Goal: Information Seeking & Learning: Learn about a topic

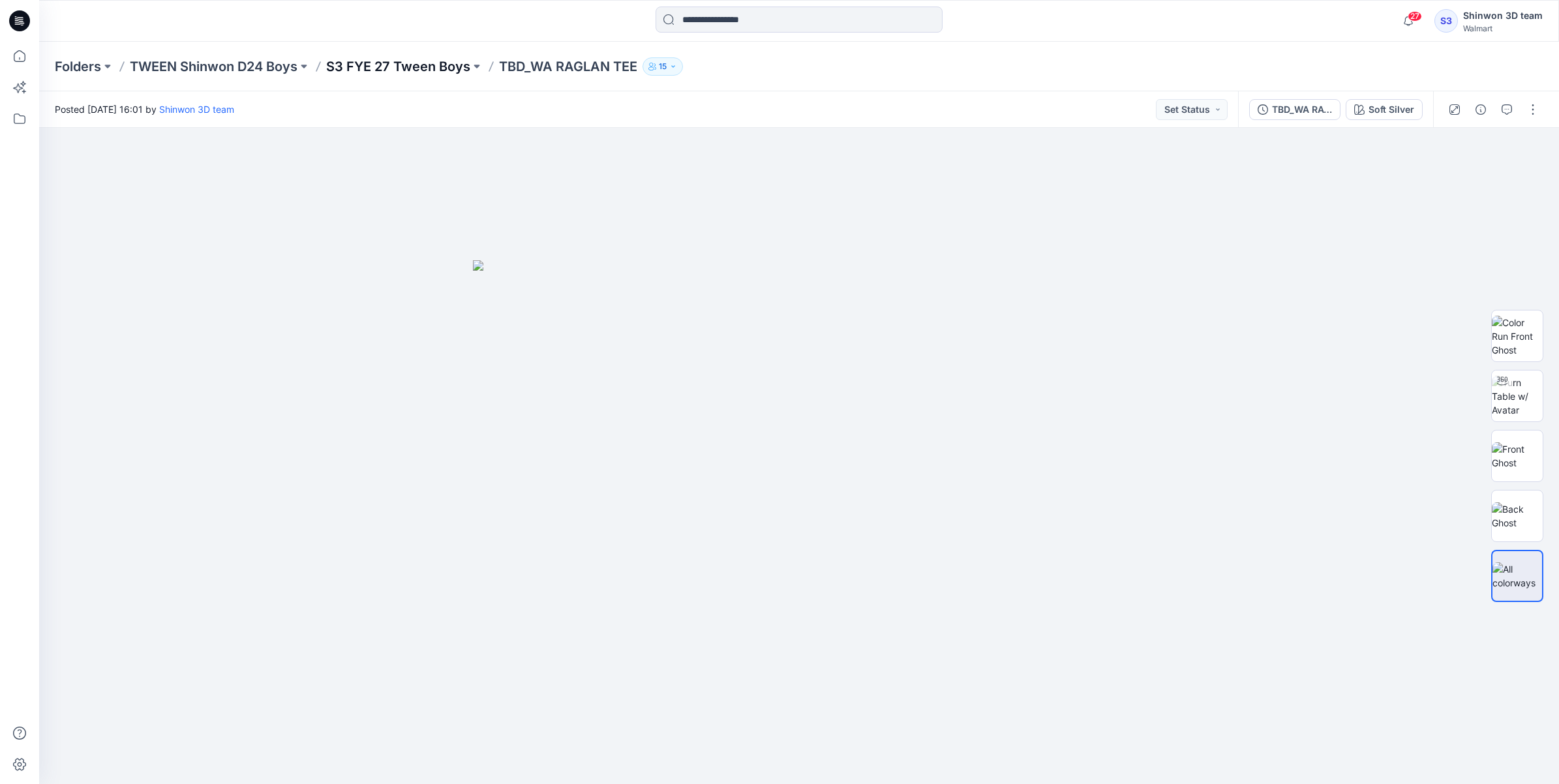
click at [437, 66] on p "S3 FYE 27 Tween Boys" at bounding box center [398, 66] width 144 height 18
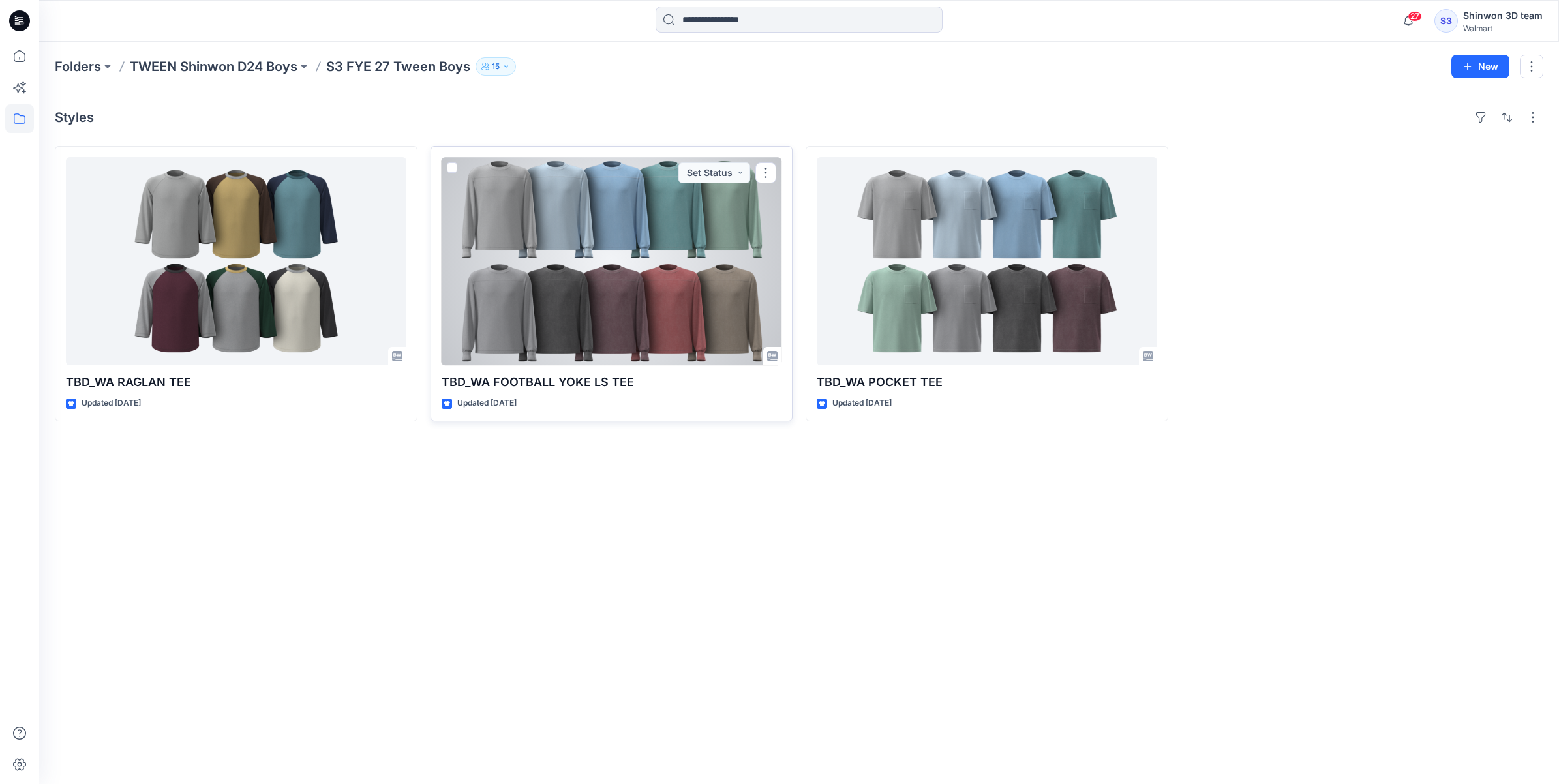
click at [674, 307] on div at bounding box center [612, 261] width 340 height 208
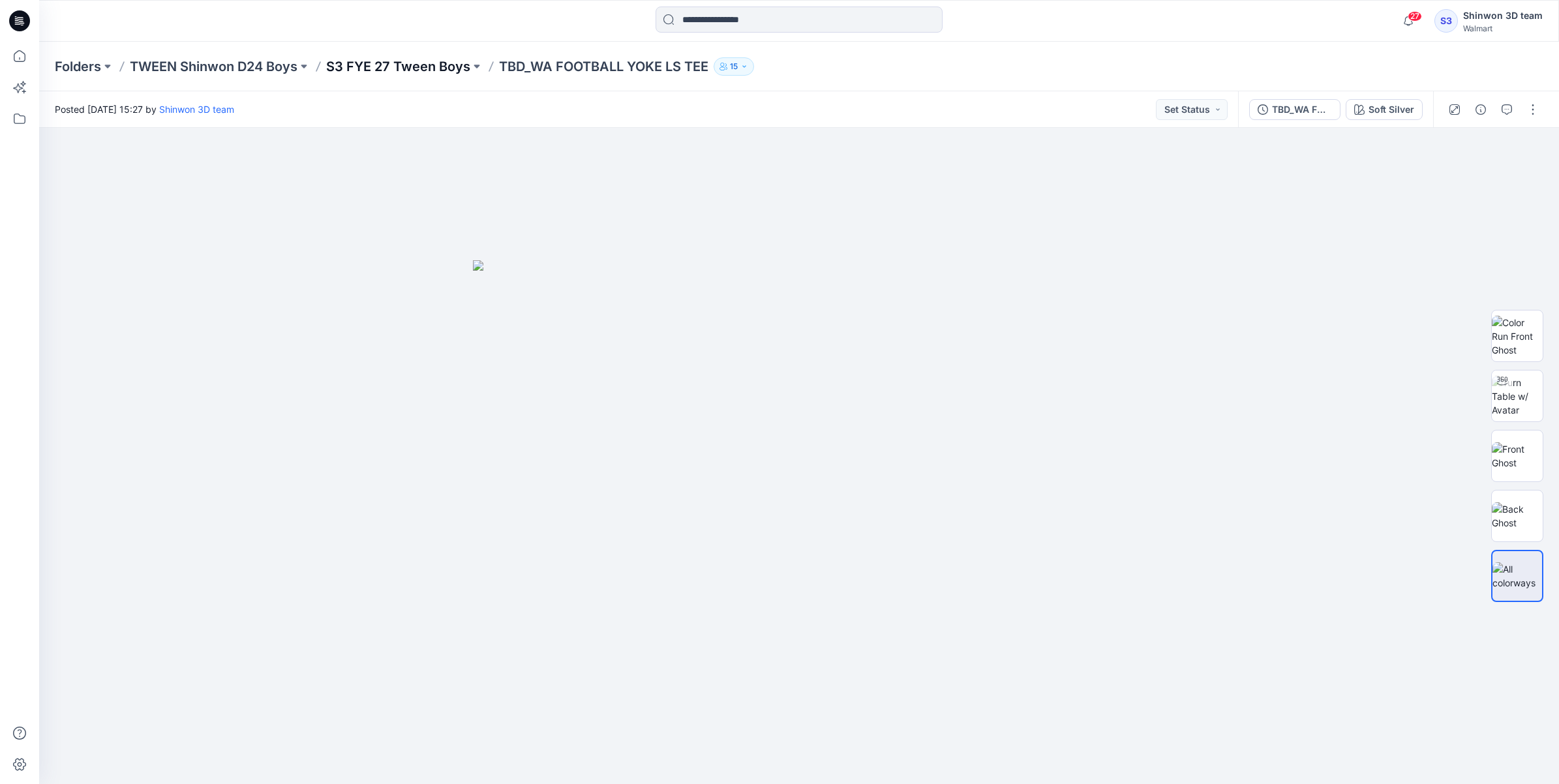
click at [435, 64] on p "S3 FYE 27 Tween Boys" at bounding box center [398, 66] width 144 height 18
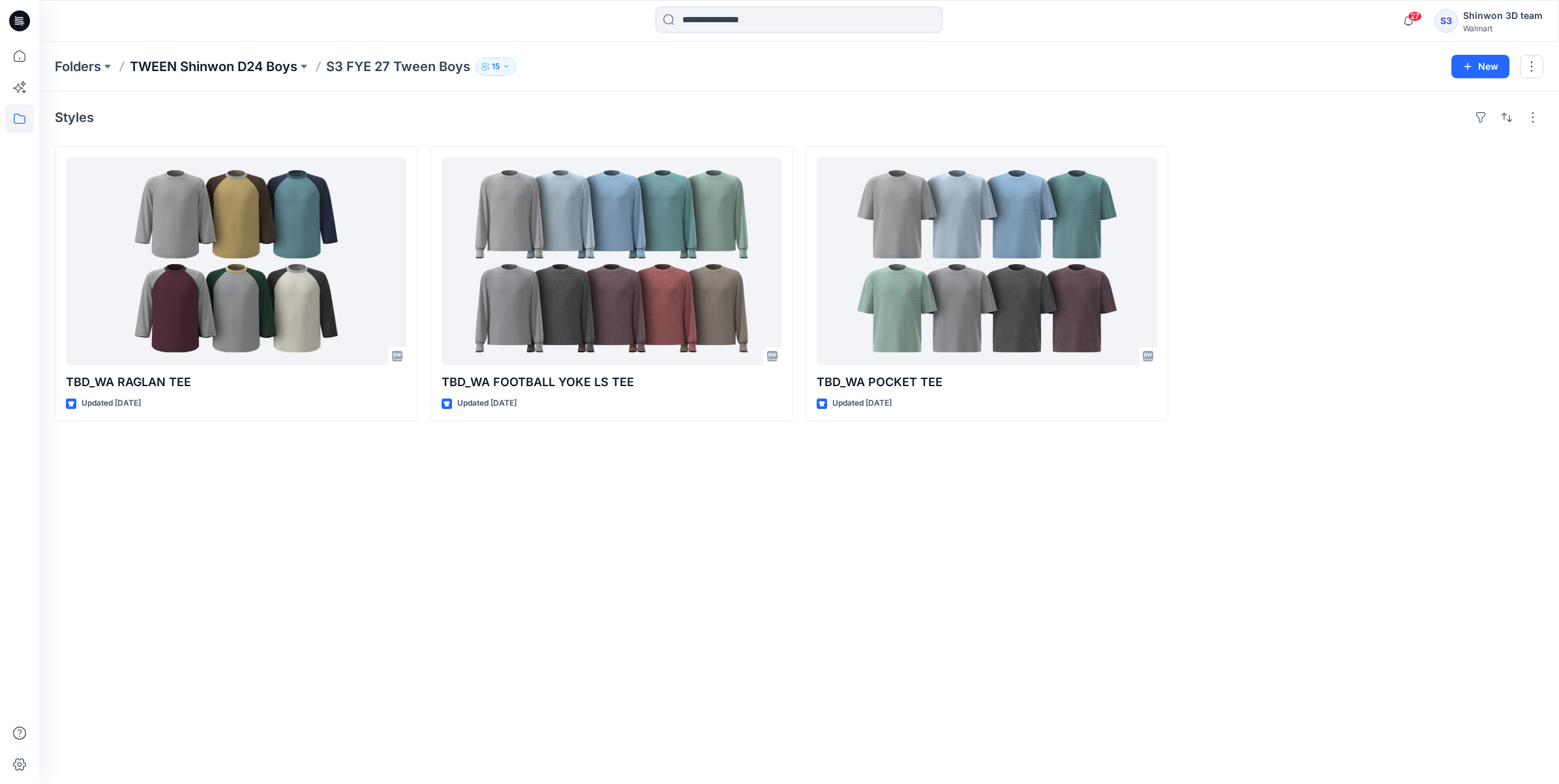
click at [185, 69] on p "TWEEN Shinwon D24 Boys" at bounding box center [213, 66] width 167 height 18
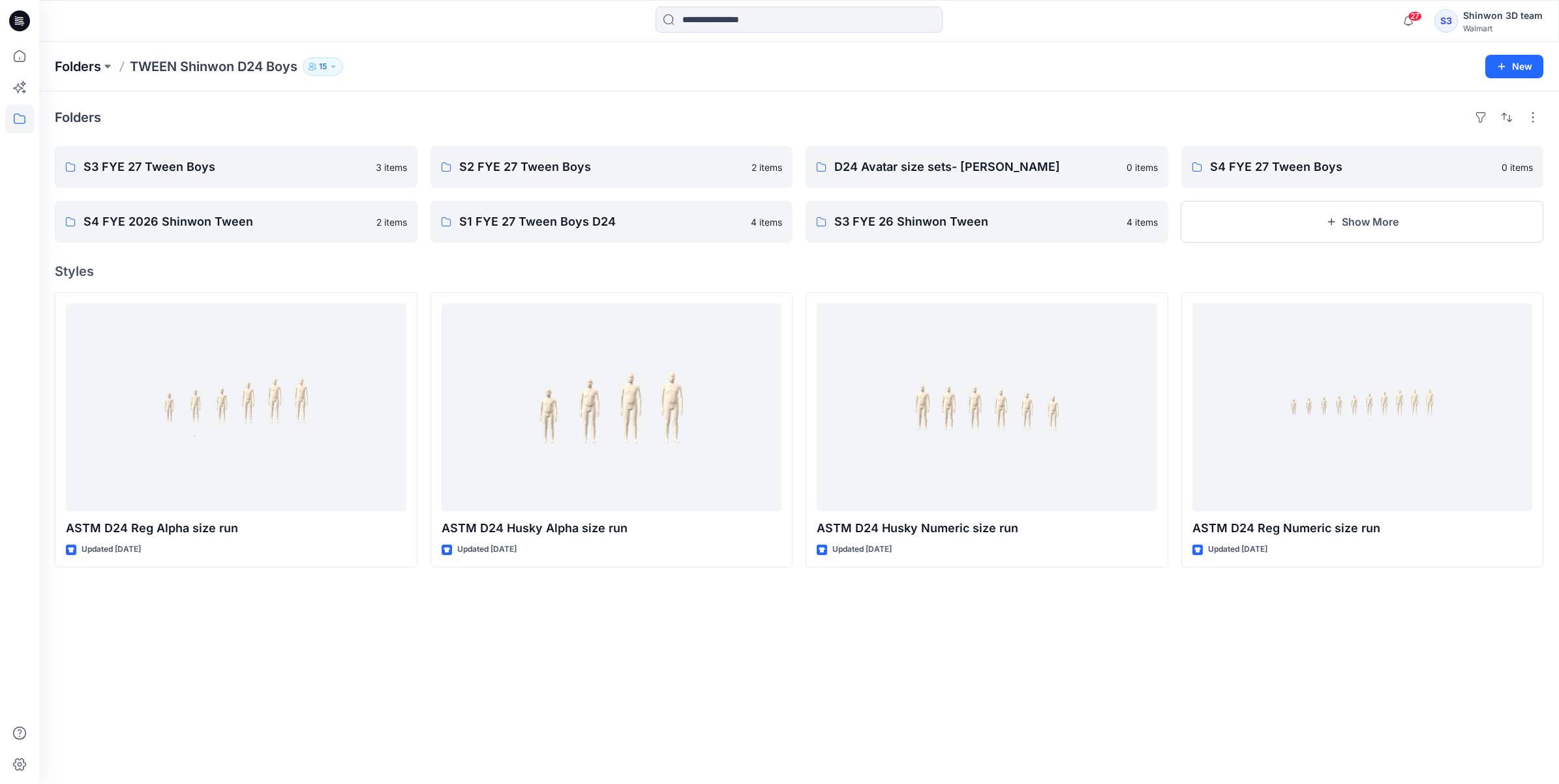
click at [95, 67] on p "Folders" at bounding box center [78, 66] width 46 height 18
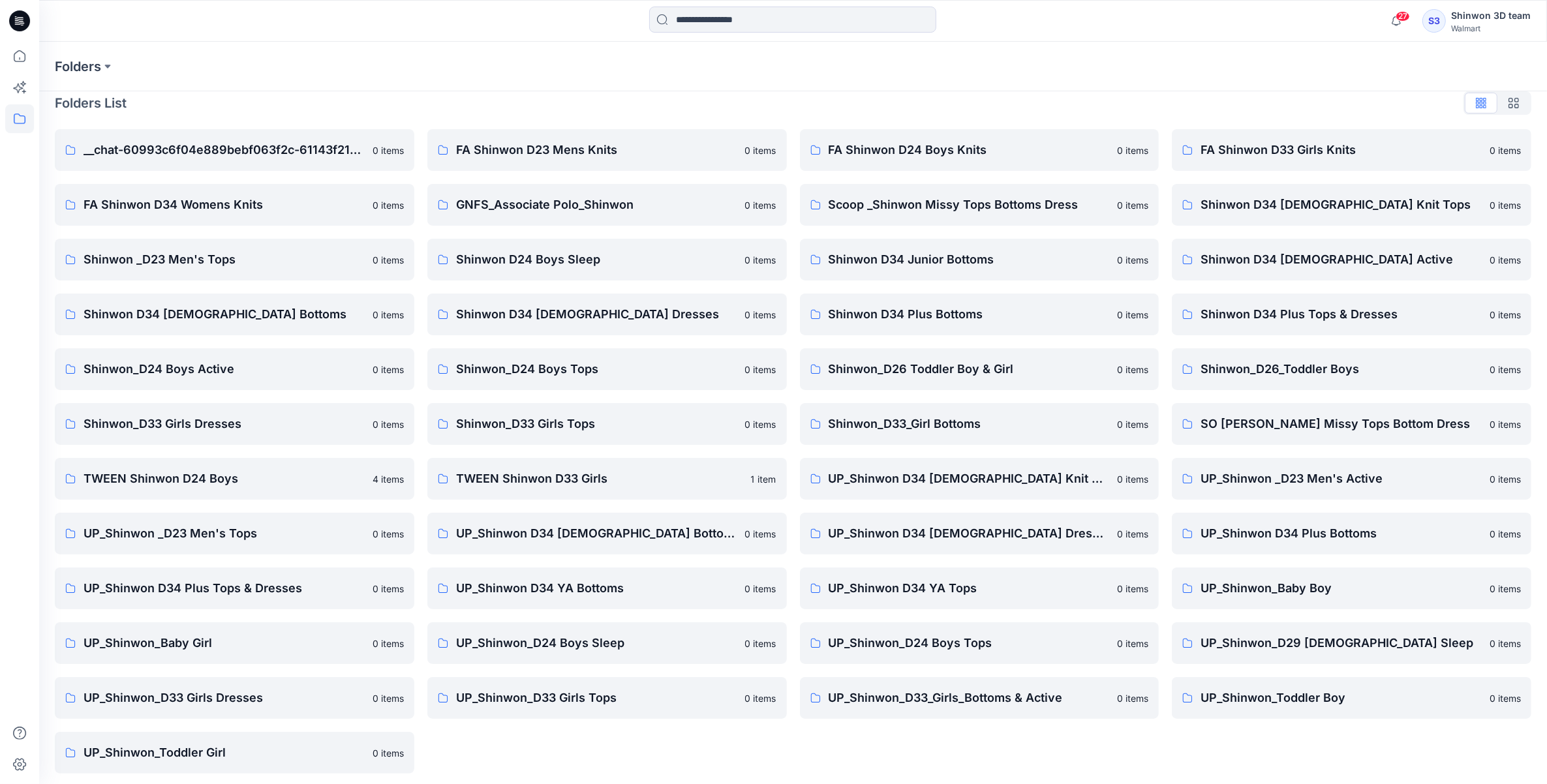
scroll to position [18, 0]
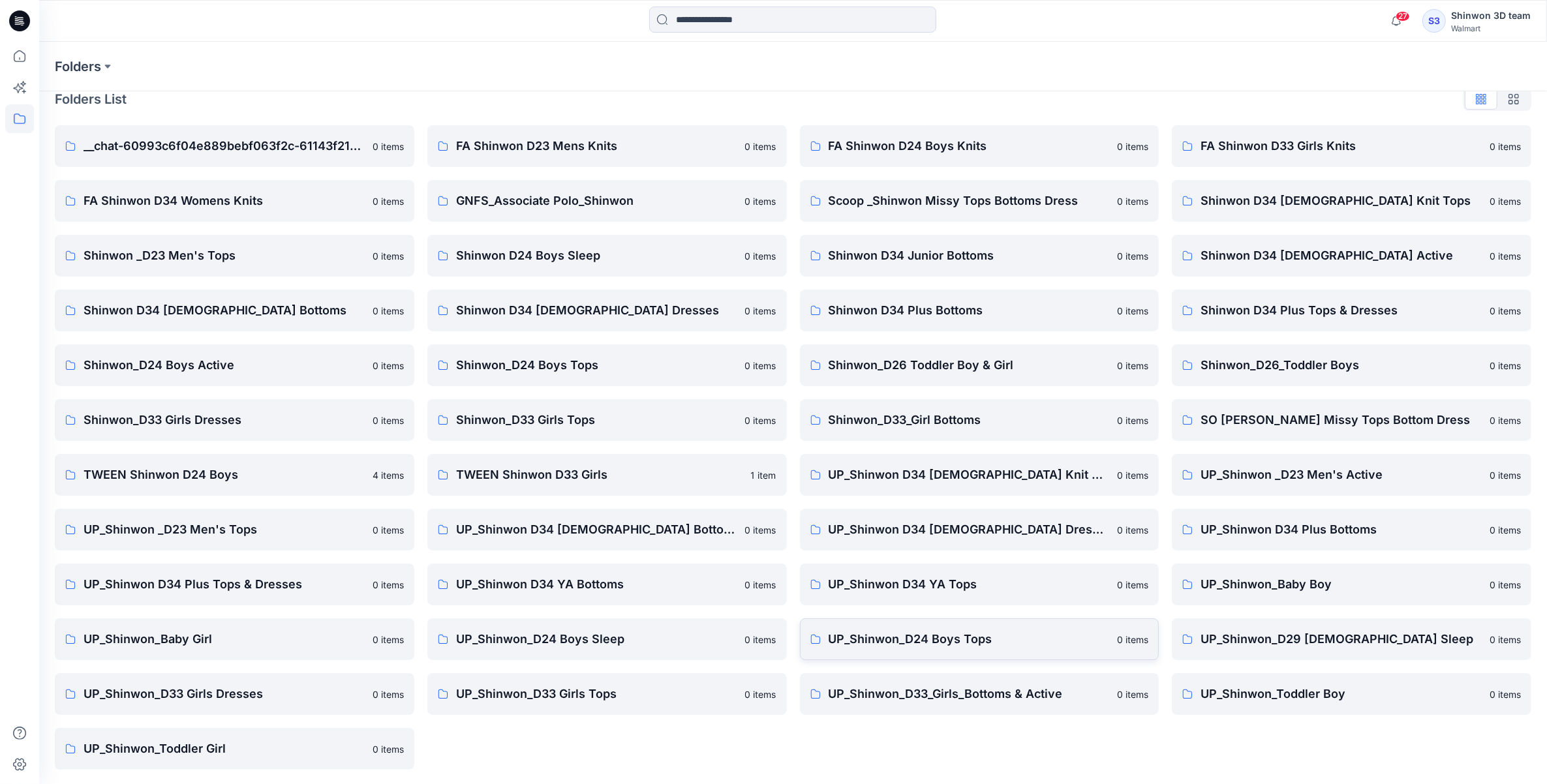
click at [972, 645] on p "UP_Shinwon_D24 Boys Tops" at bounding box center [969, 639] width 282 height 18
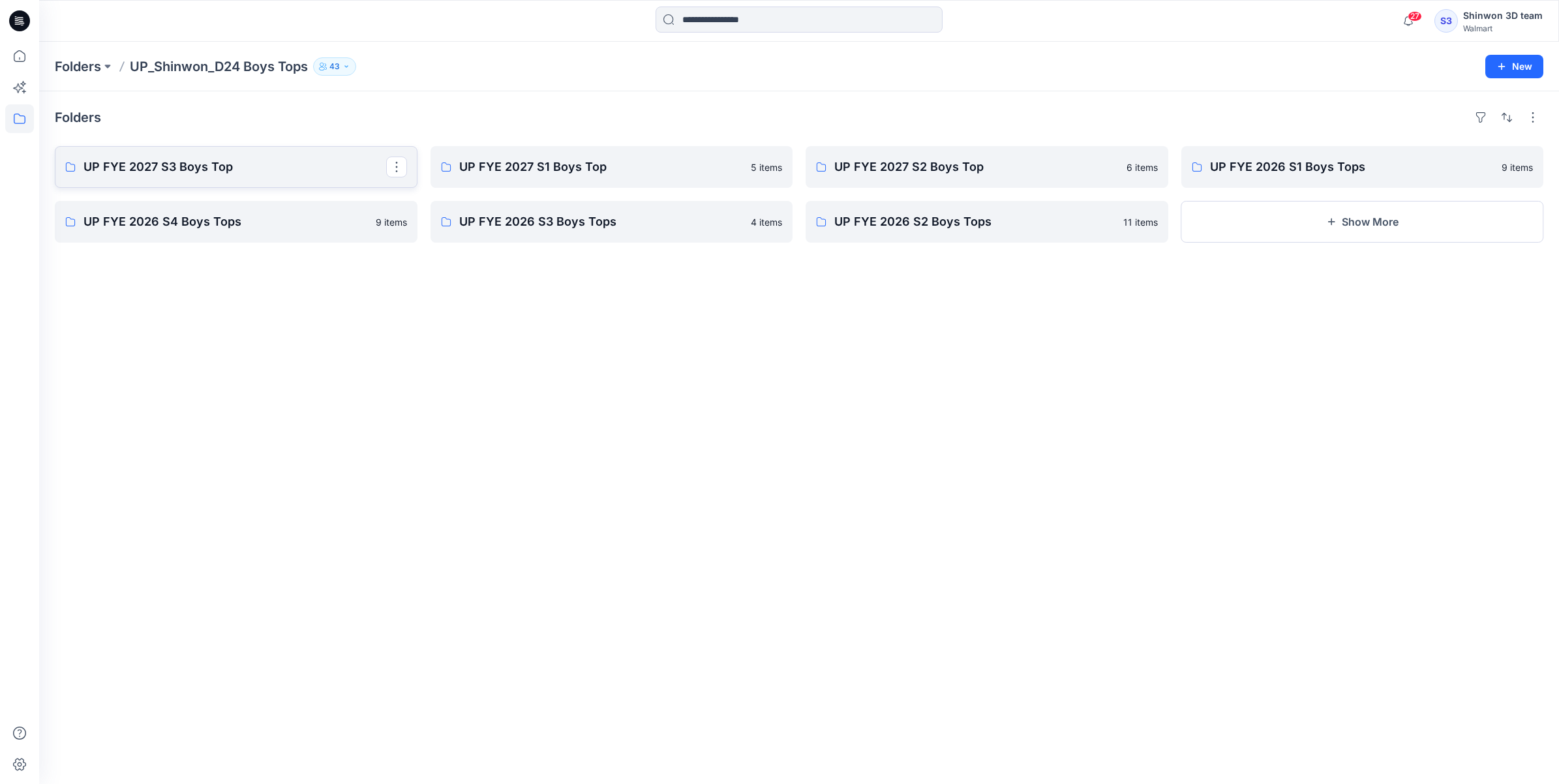
click at [193, 169] on p "UP FYE 2027 S3 Boys Top" at bounding box center [235, 167] width 302 height 18
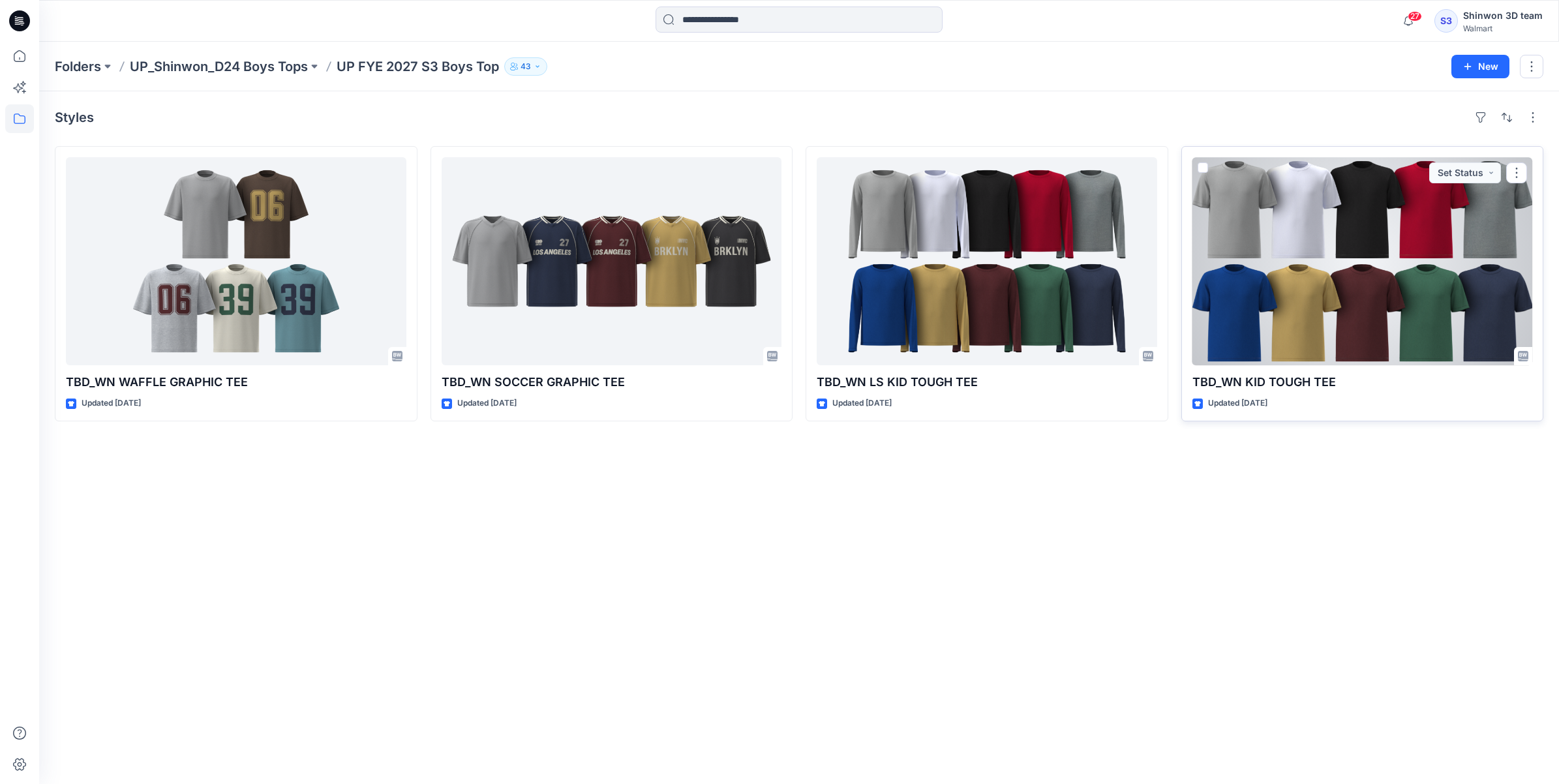
click at [1420, 225] on div at bounding box center [1362, 261] width 340 height 208
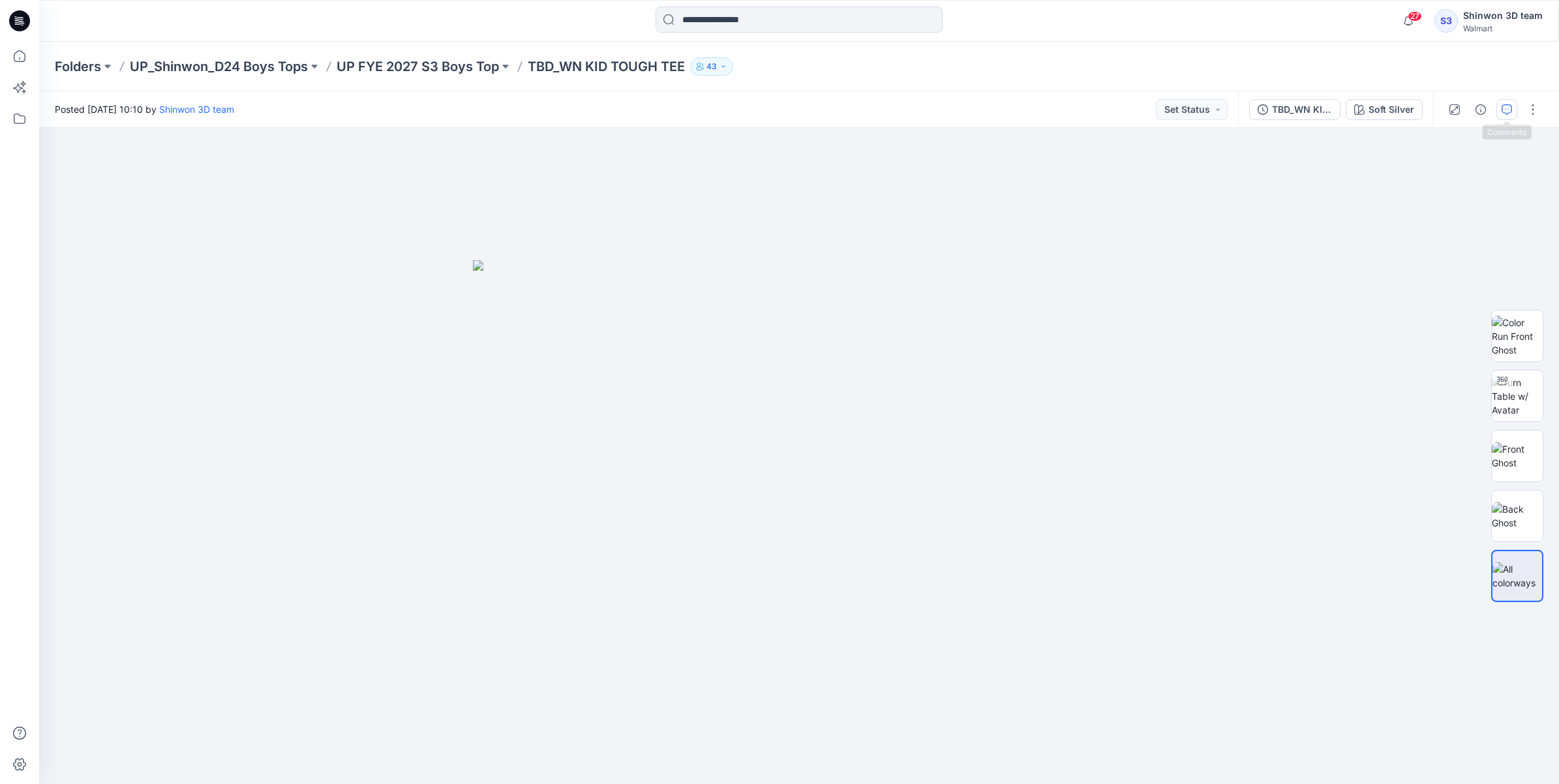
click at [1506, 108] on icon "button" at bounding box center [1506, 109] width 11 height 10
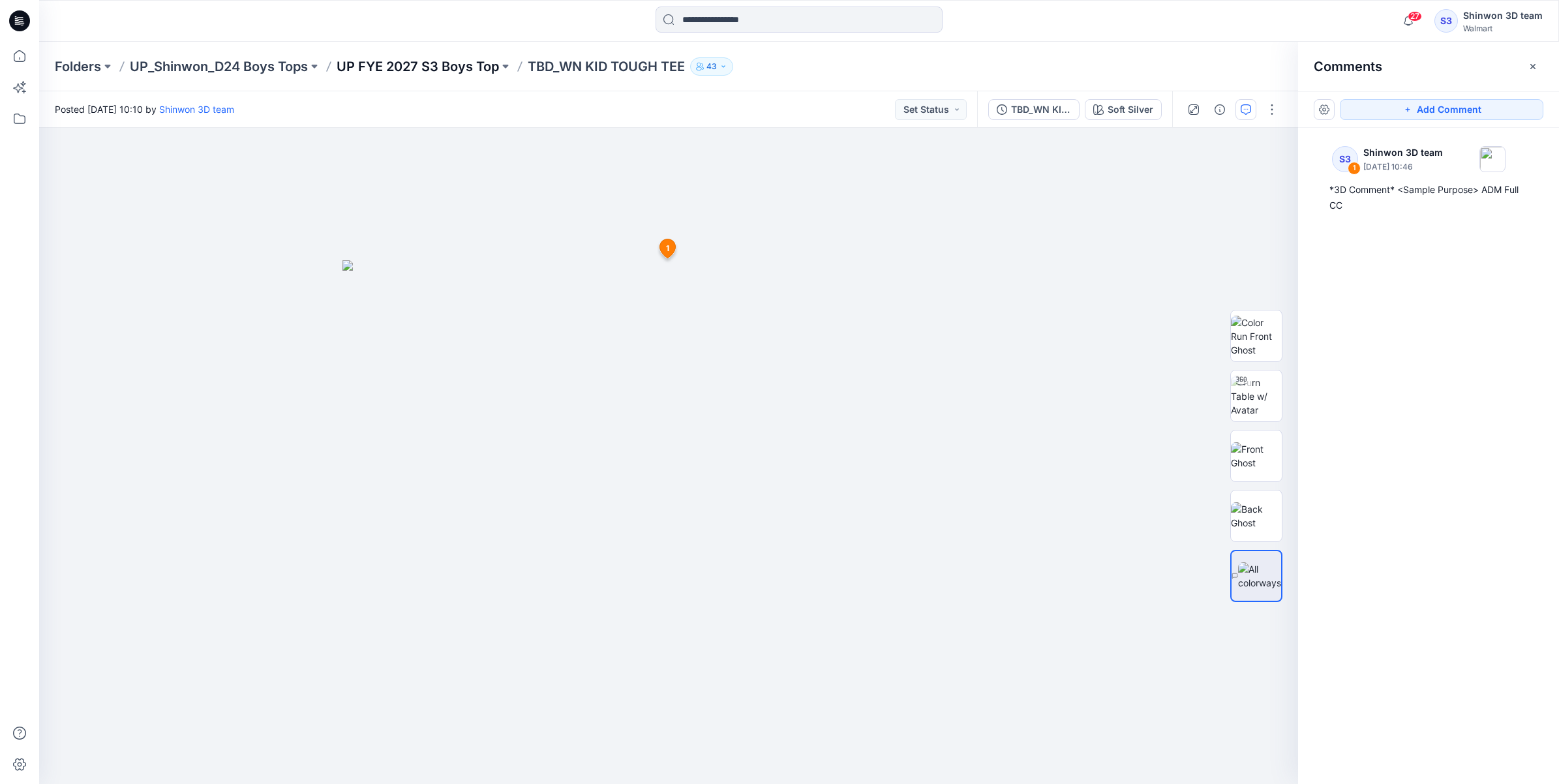
click at [423, 63] on p "UP FYE 2027 S3 Boys Top" at bounding box center [418, 66] width 162 height 18
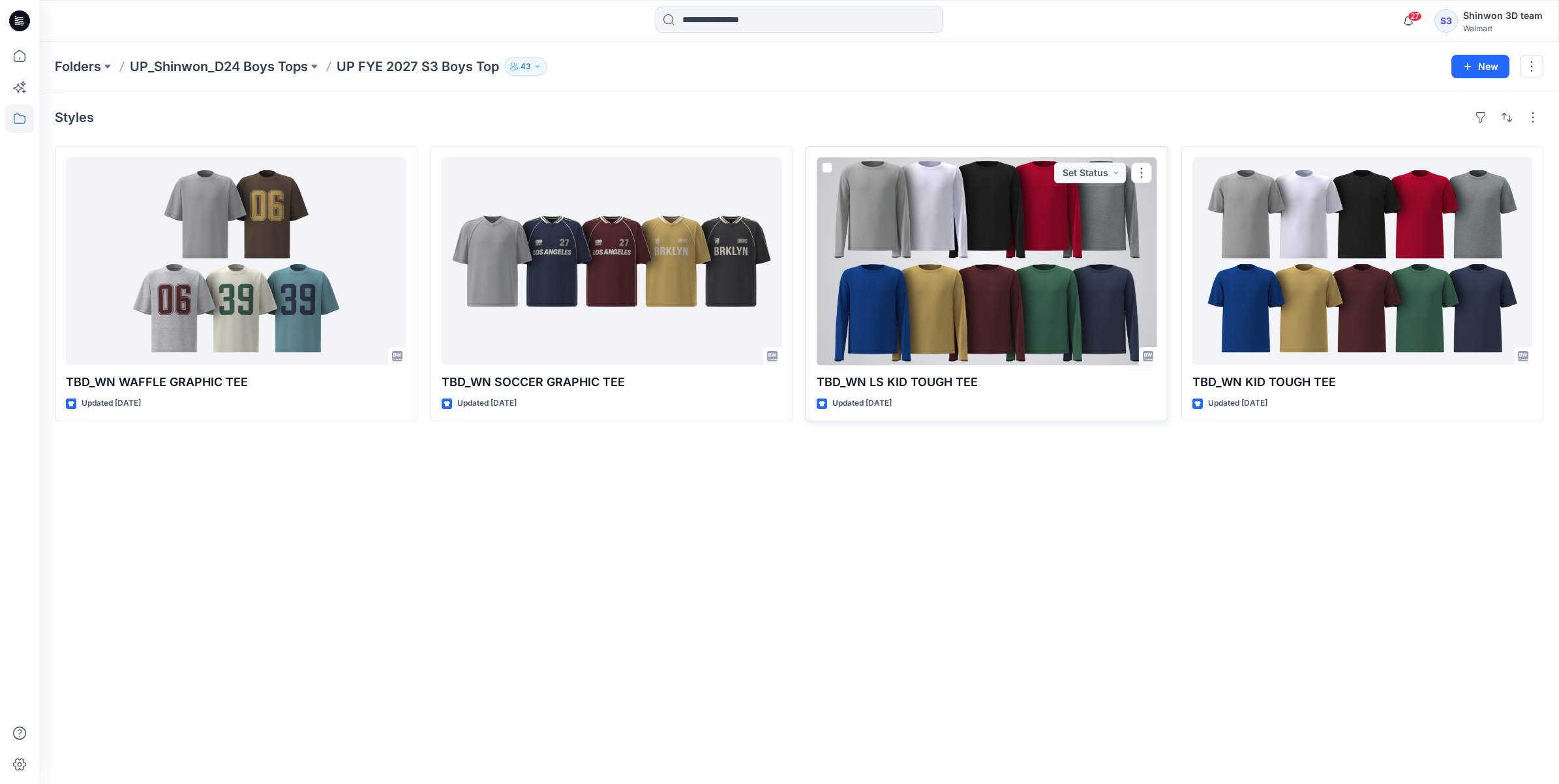
click at [1051, 281] on div at bounding box center [987, 261] width 340 height 208
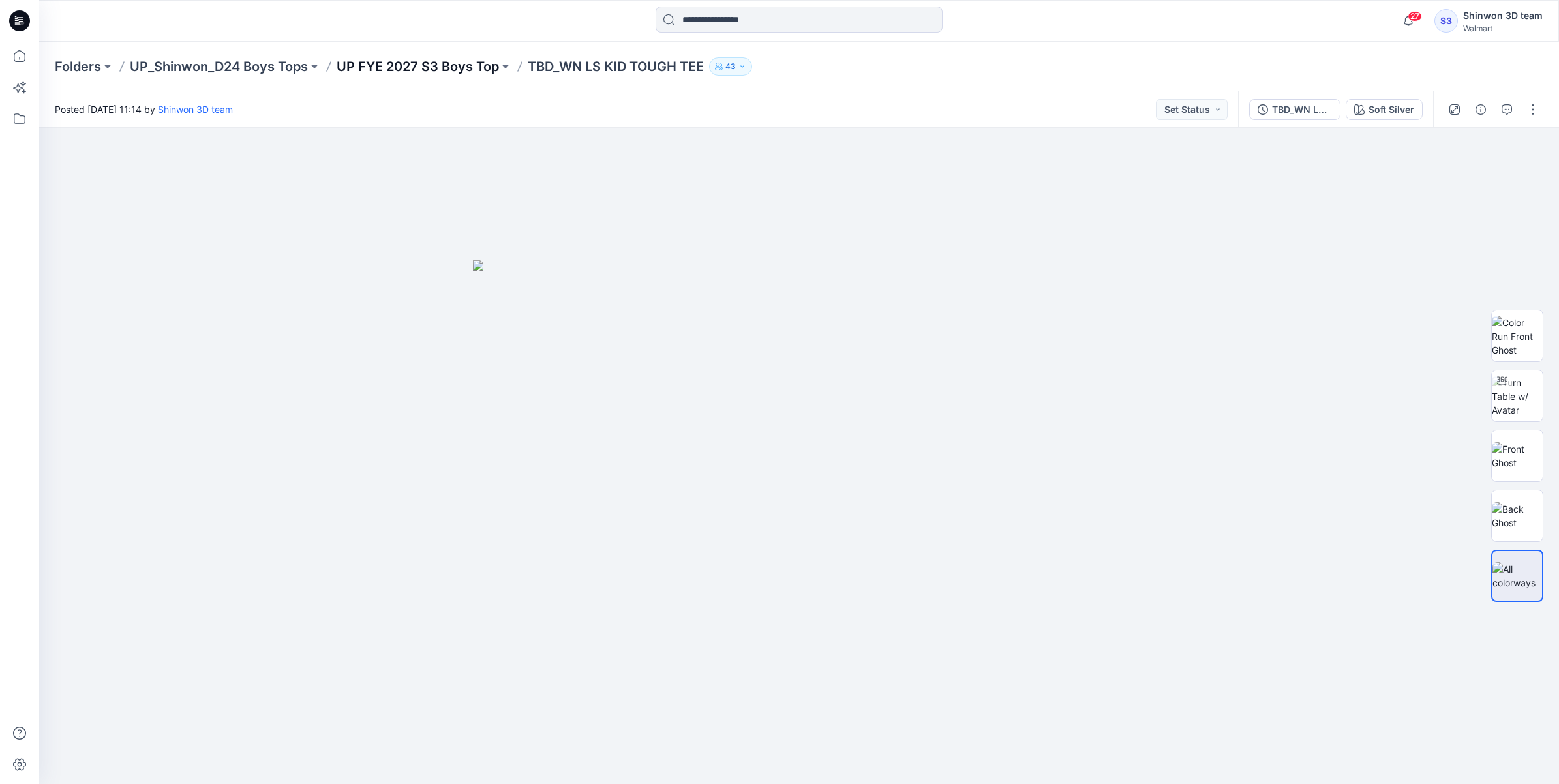
click at [450, 61] on p "UP FYE 2027 S3 Boys Top" at bounding box center [418, 66] width 162 height 18
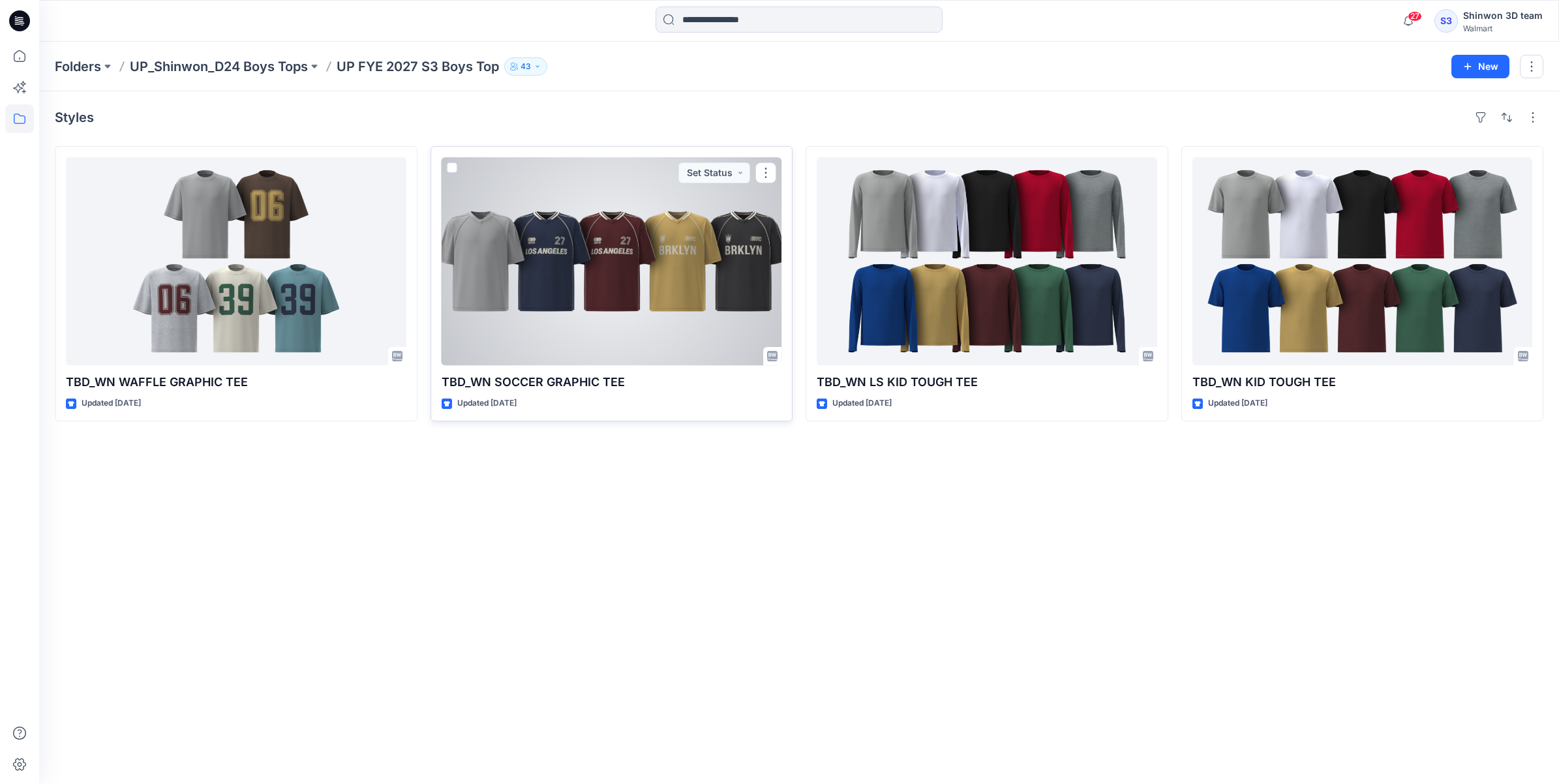
click at [521, 268] on div at bounding box center [612, 261] width 340 height 208
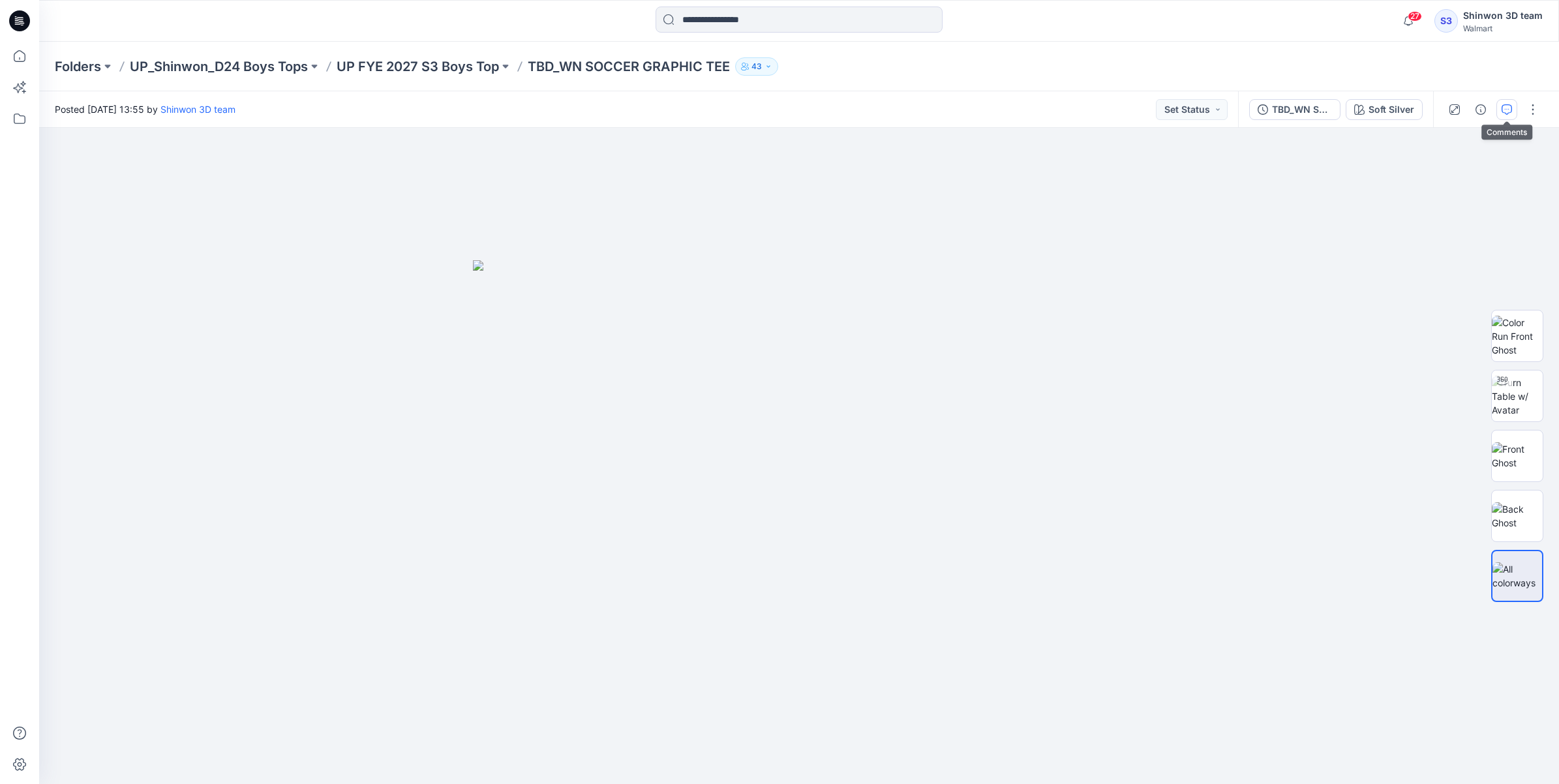
click at [1501, 105] on button "button" at bounding box center [1507, 110] width 21 height 21
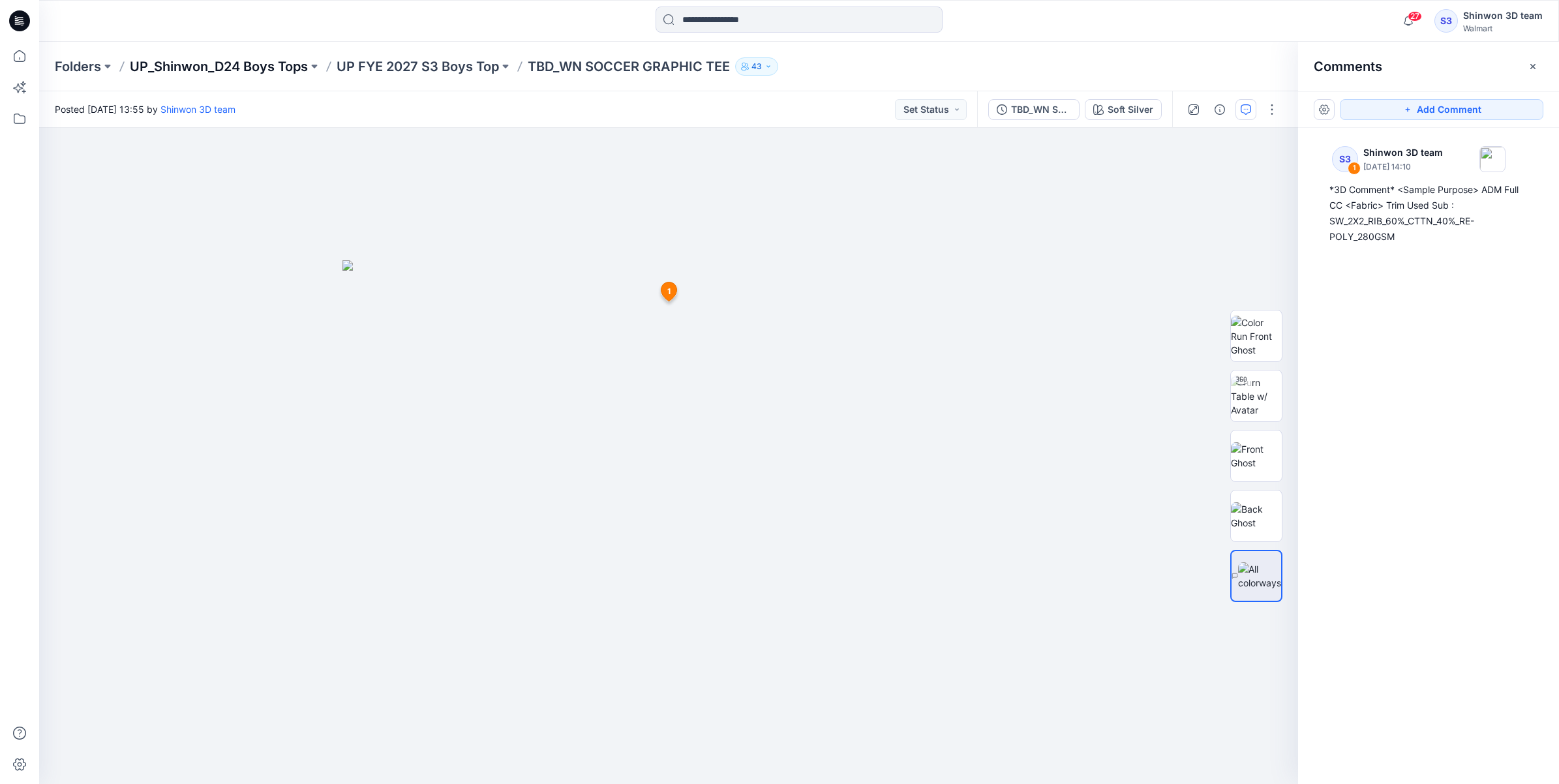
click at [242, 61] on p "UP_Shinwon_D24 Boys Tops" at bounding box center [218, 66] width 178 height 18
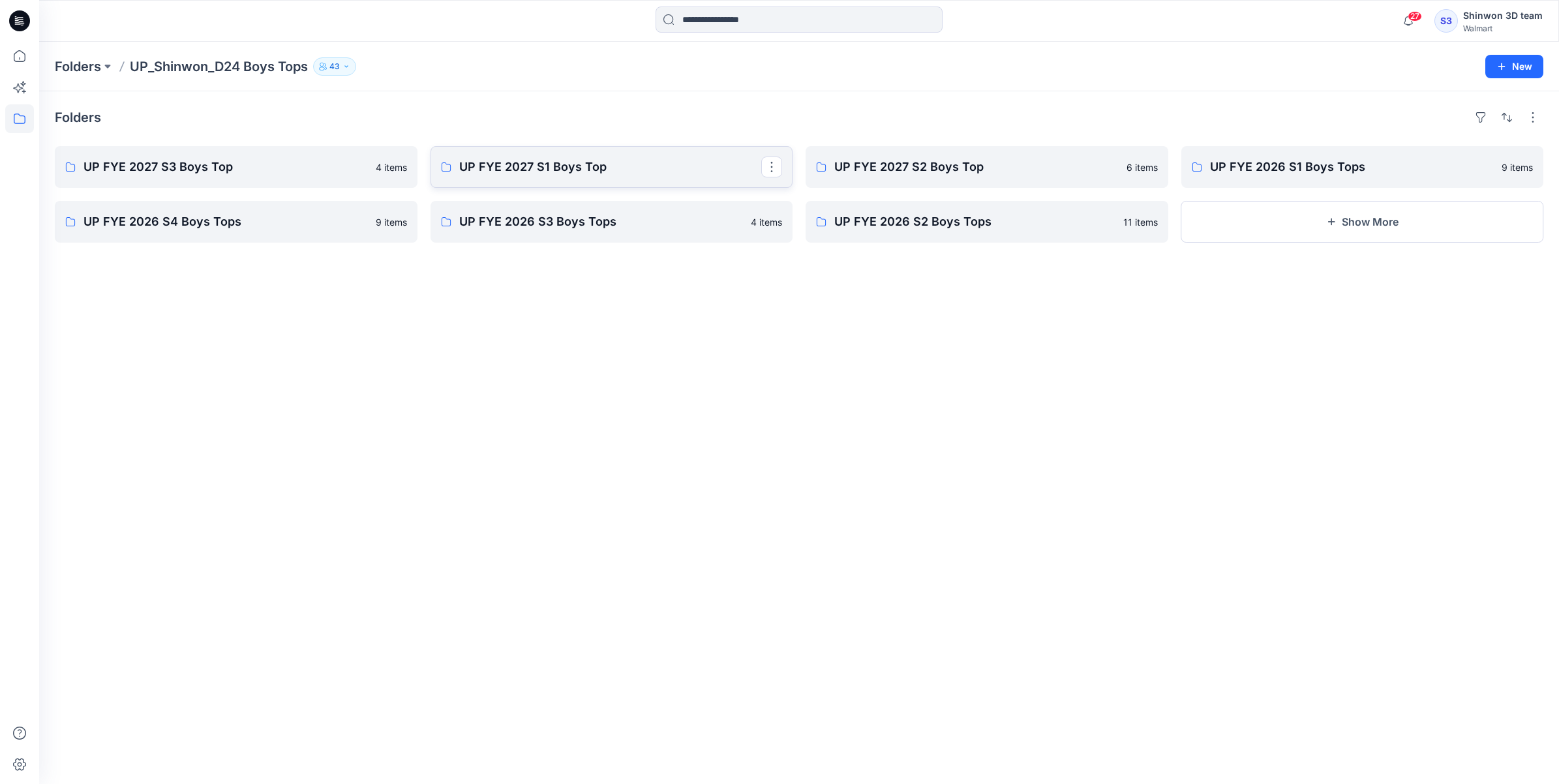
click at [561, 161] on p "UP FYE 2027 S1 Boys Top" at bounding box center [610, 167] width 302 height 18
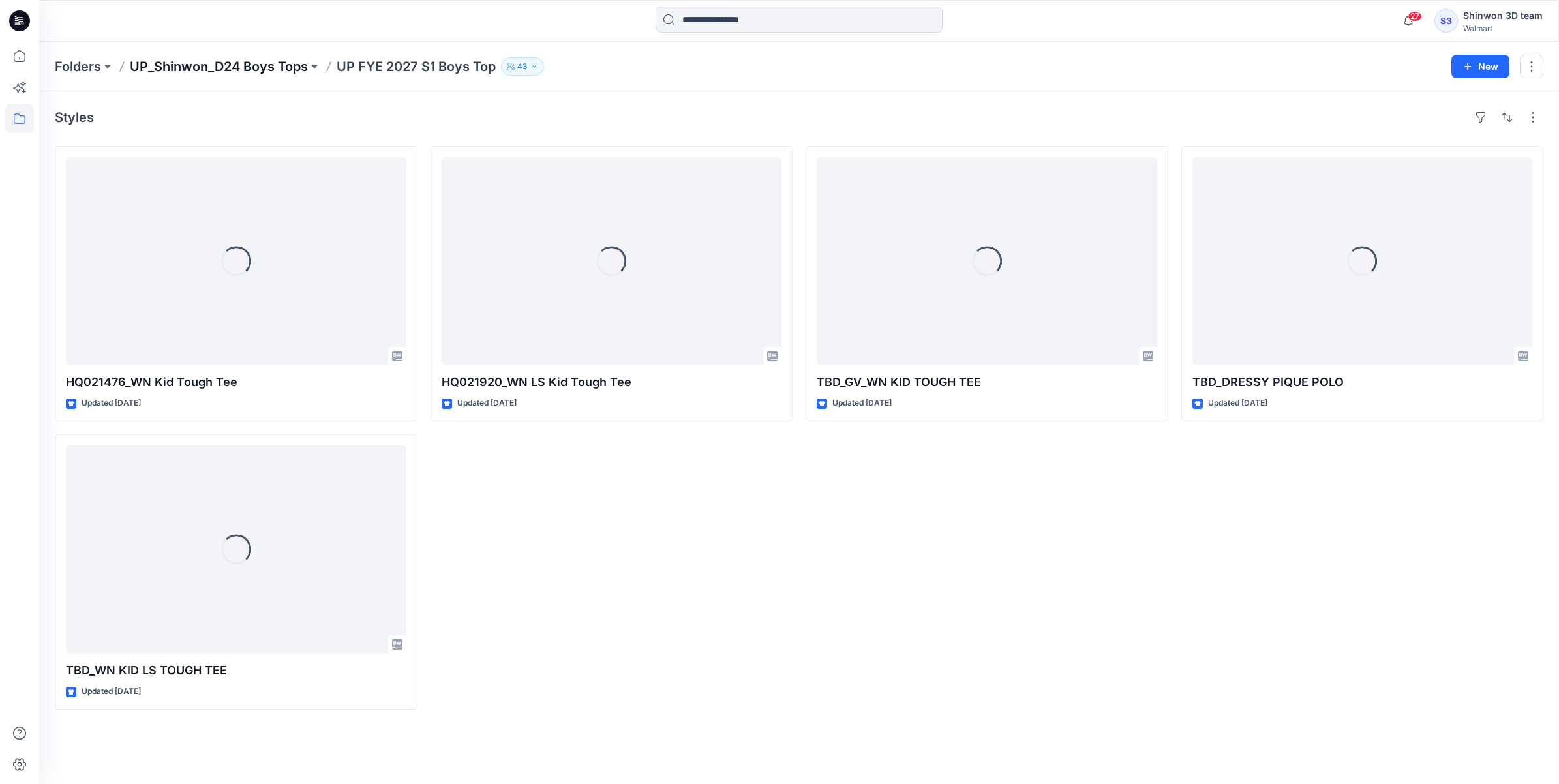
click at [206, 69] on p "UP_Shinwon_D24 Boys Tops" at bounding box center [218, 66] width 178 height 18
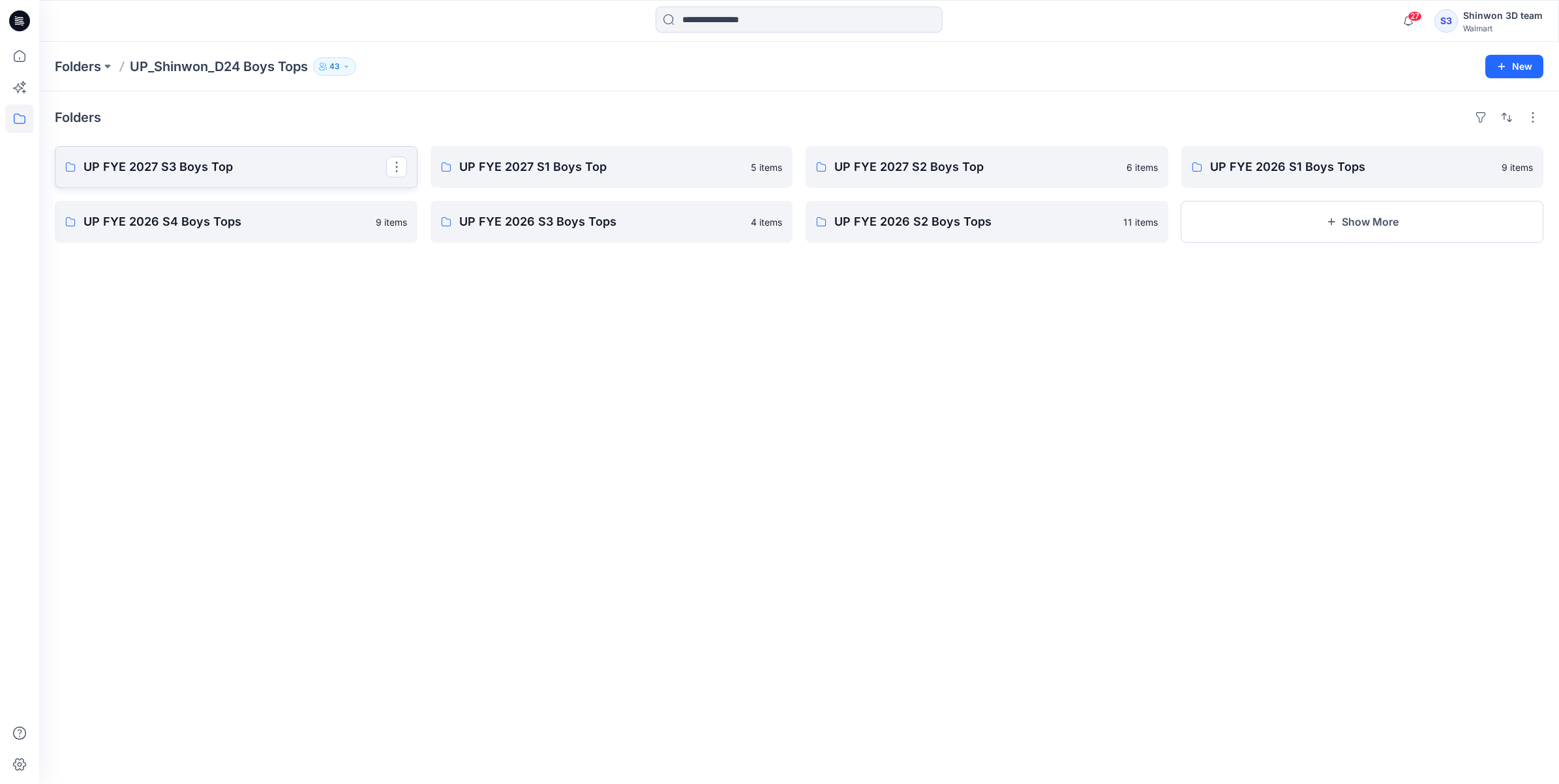
click at [193, 163] on p "UP FYE 2027 S3 Boys Top" at bounding box center [235, 167] width 302 height 18
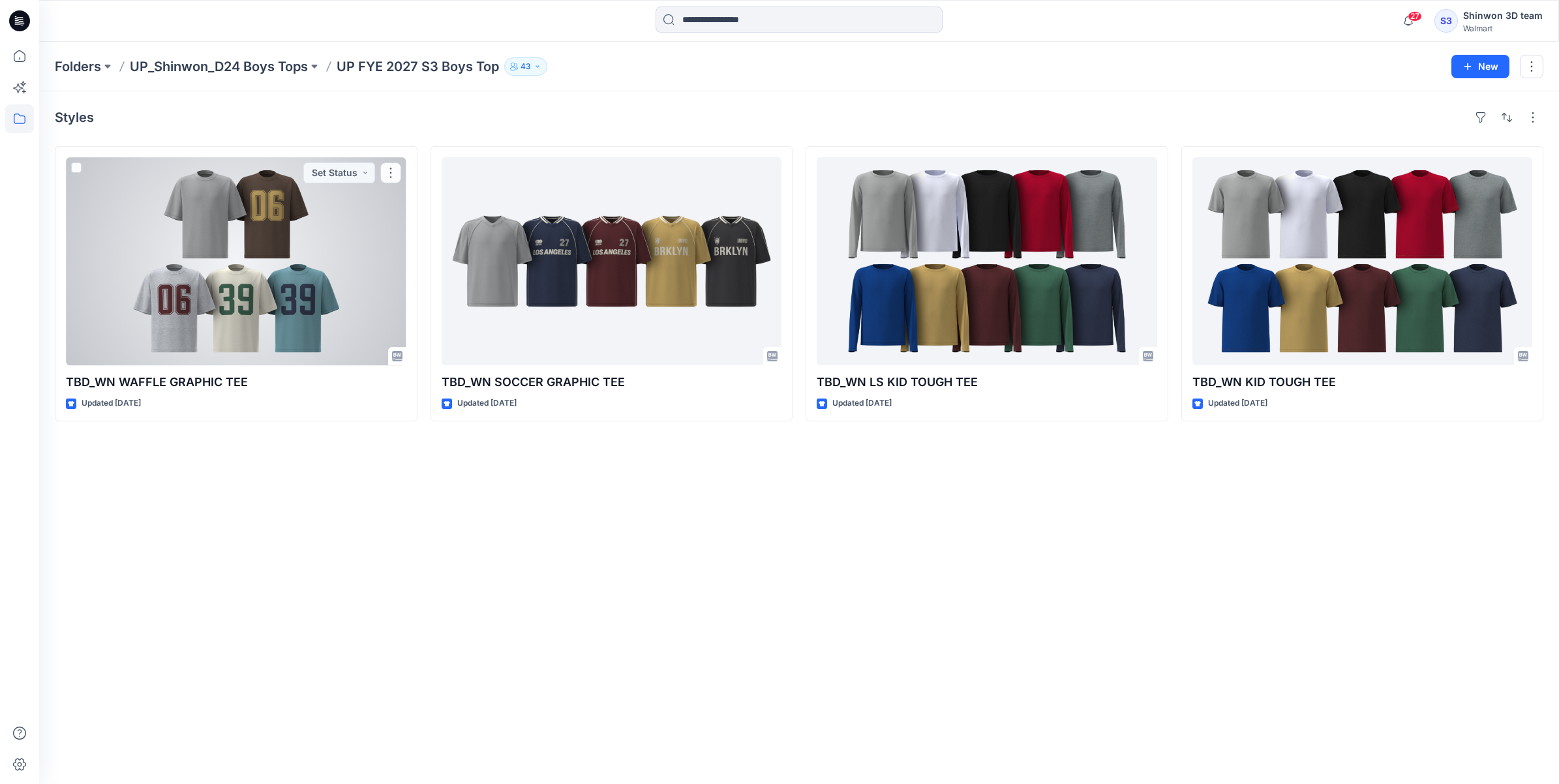
click at [224, 266] on div at bounding box center [236, 261] width 340 height 208
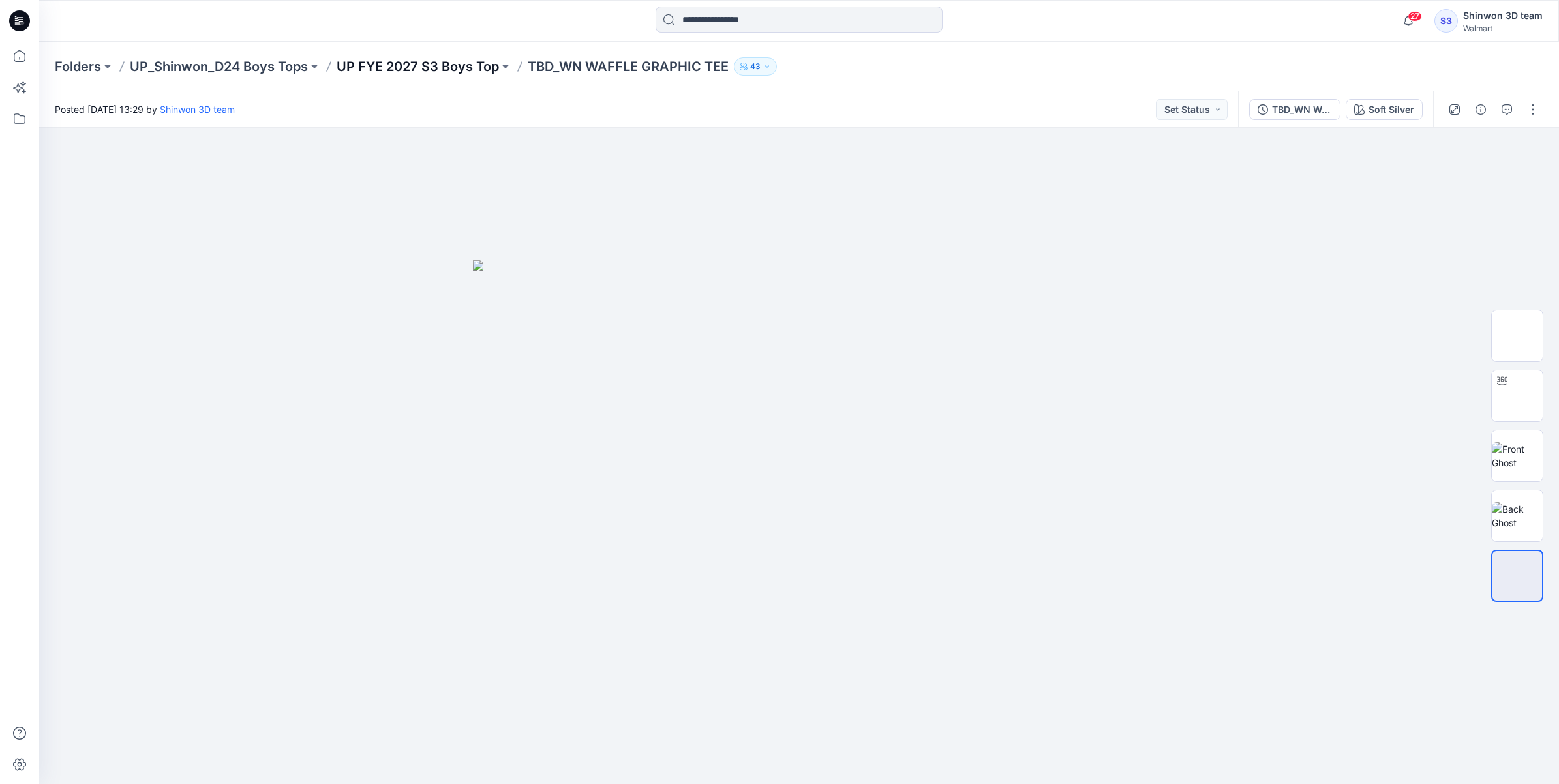
click at [412, 61] on p "UP FYE 2027 S3 Boys Top" at bounding box center [418, 66] width 162 height 18
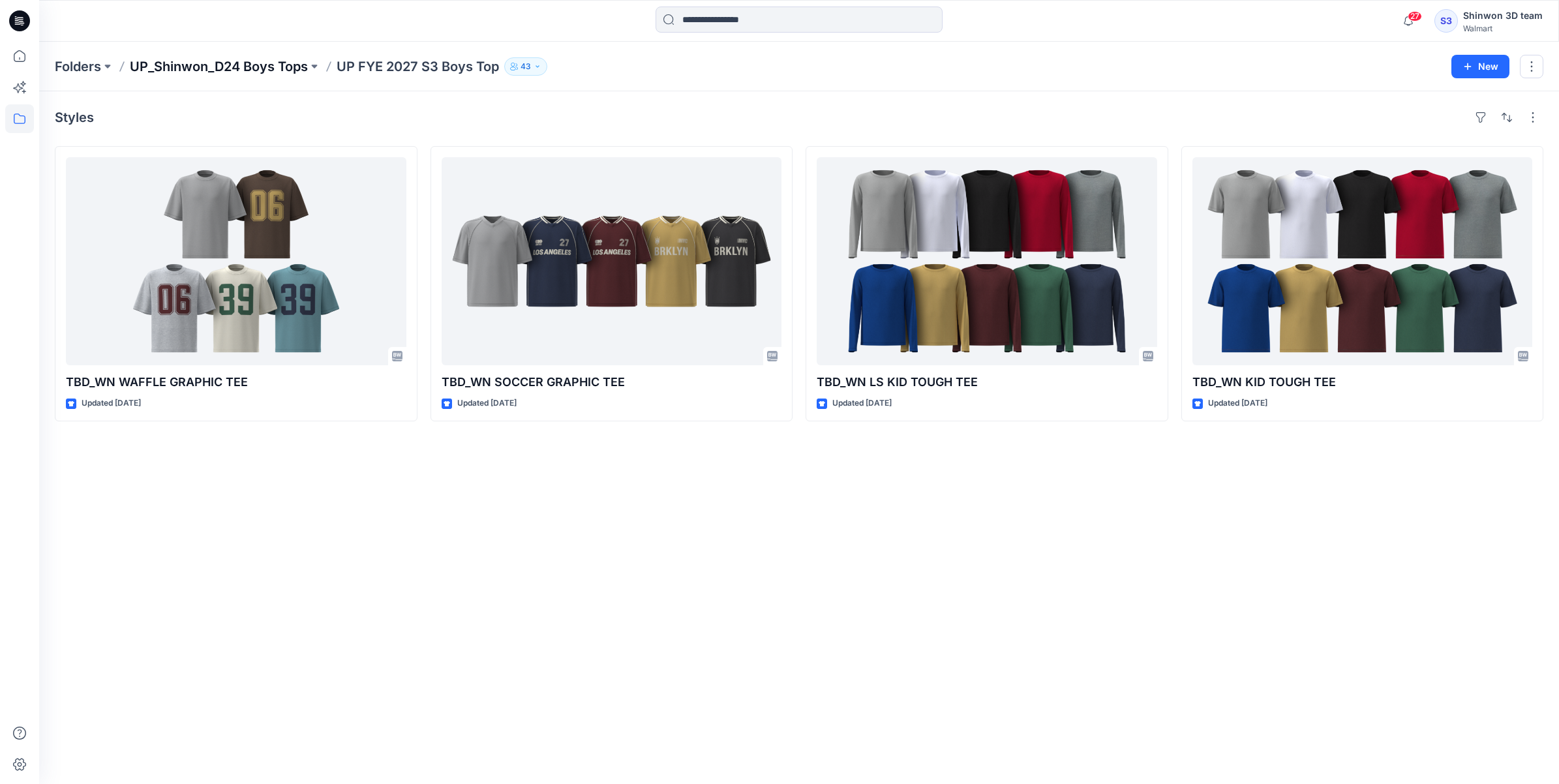
click at [228, 70] on p "UP_Shinwon_D24 Boys Tops" at bounding box center [218, 66] width 178 height 18
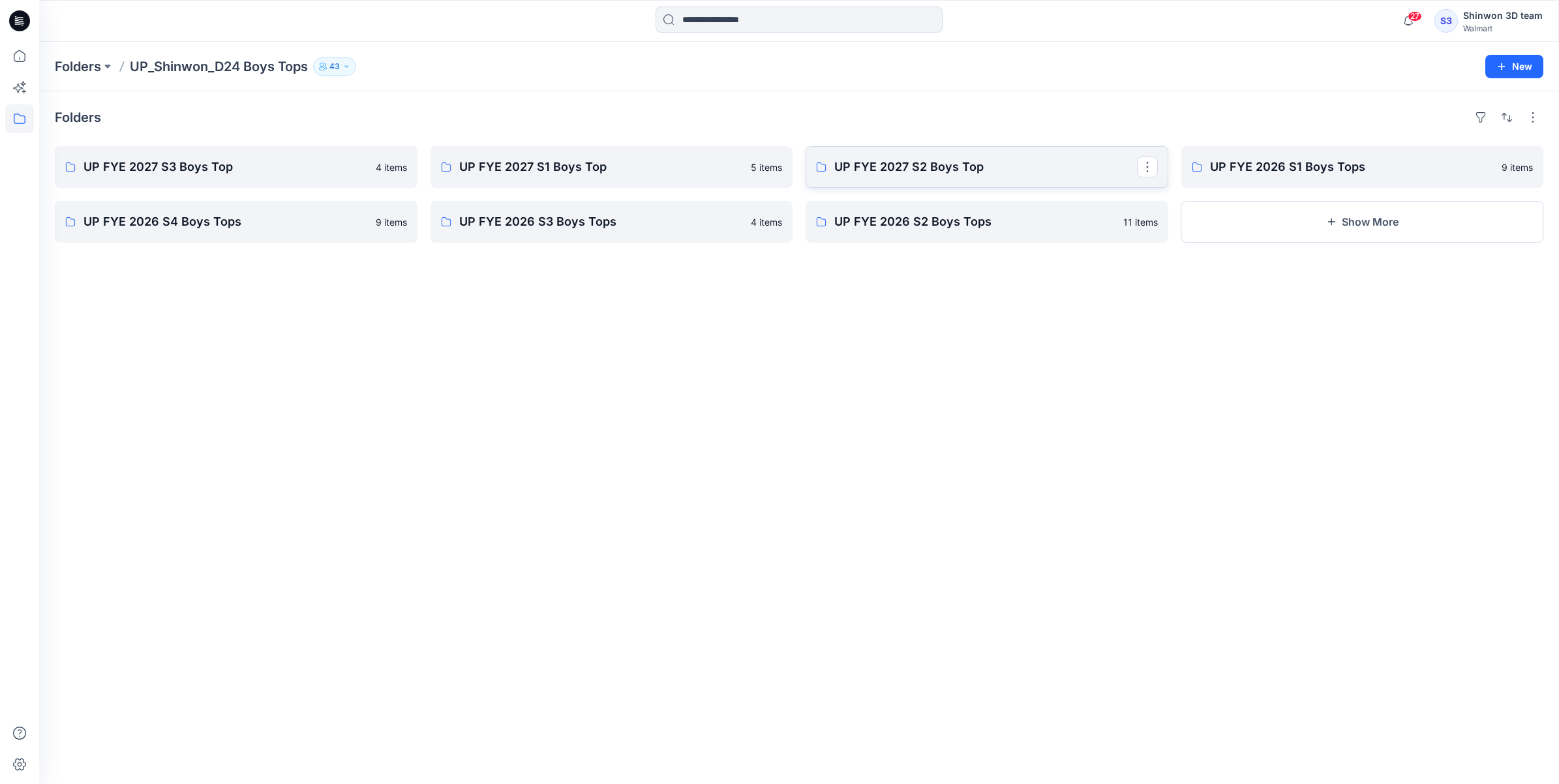
click at [923, 174] on p "UP FYE 2027 S2 Boys Top" at bounding box center [986, 167] width 302 height 18
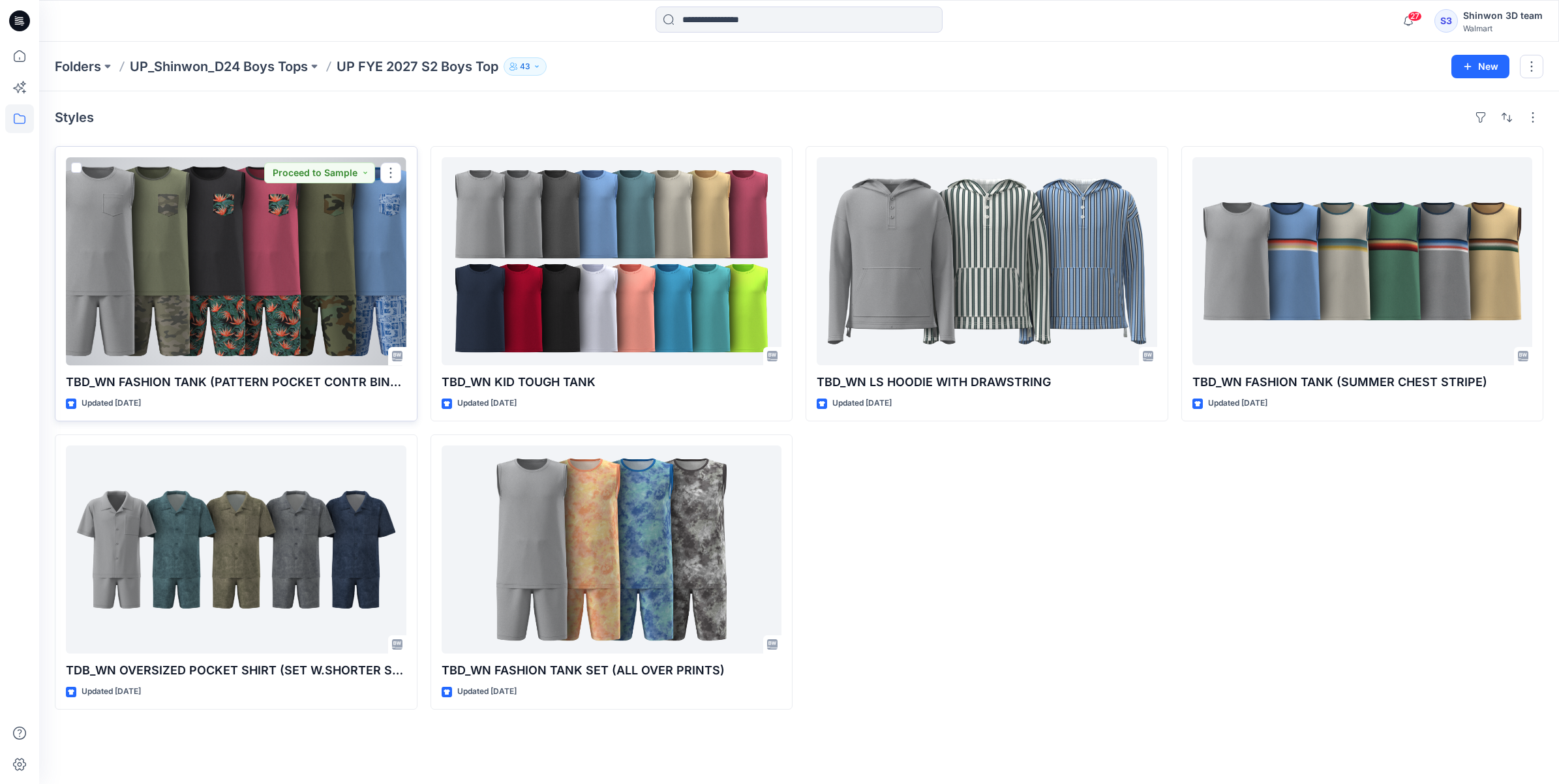
click at [340, 246] on div at bounding box center [236, 261] width 340 height 208
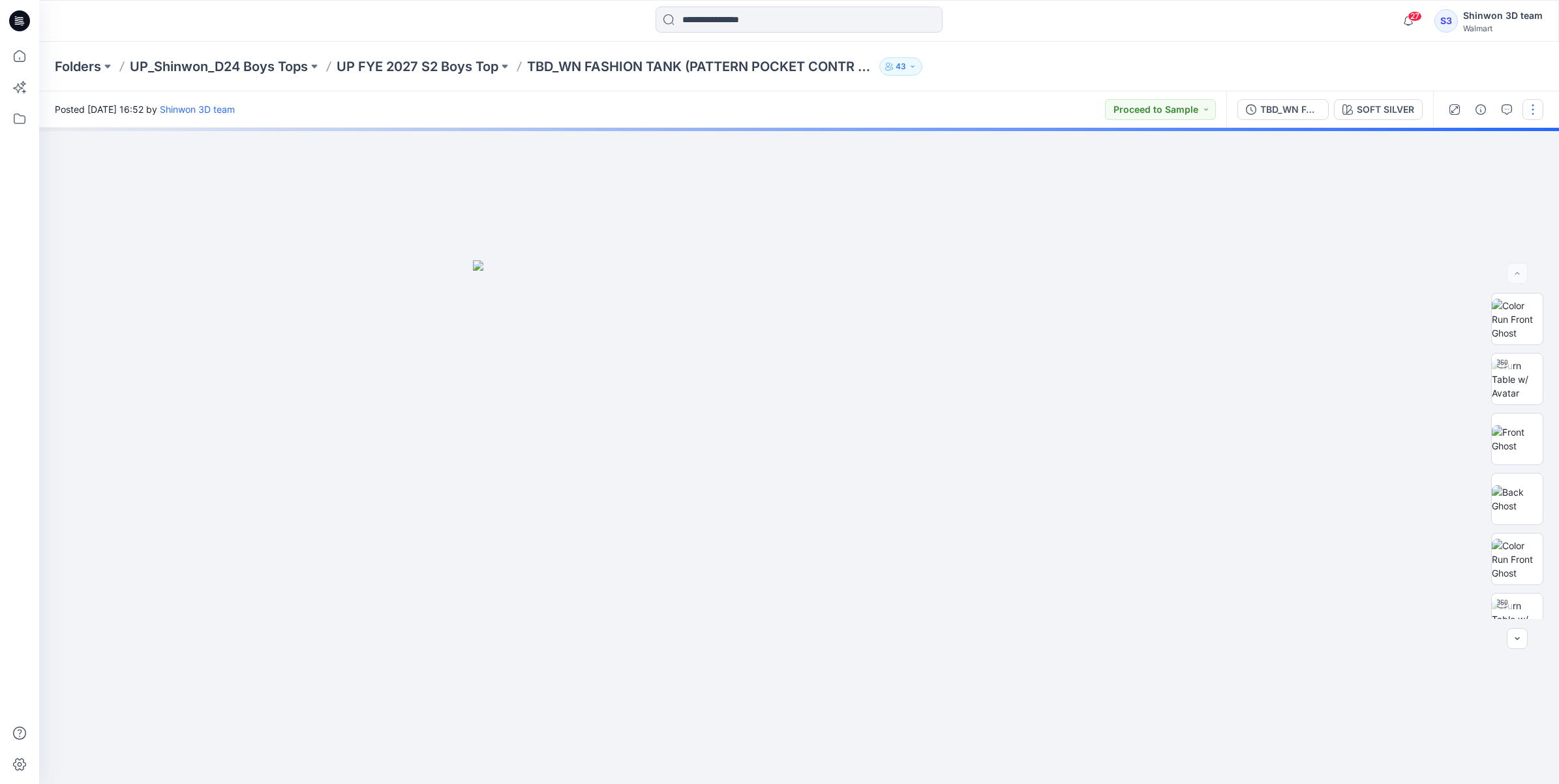
click at [1538, 111] on button "button" at bounding box center [1533, 110] width 21 height 21
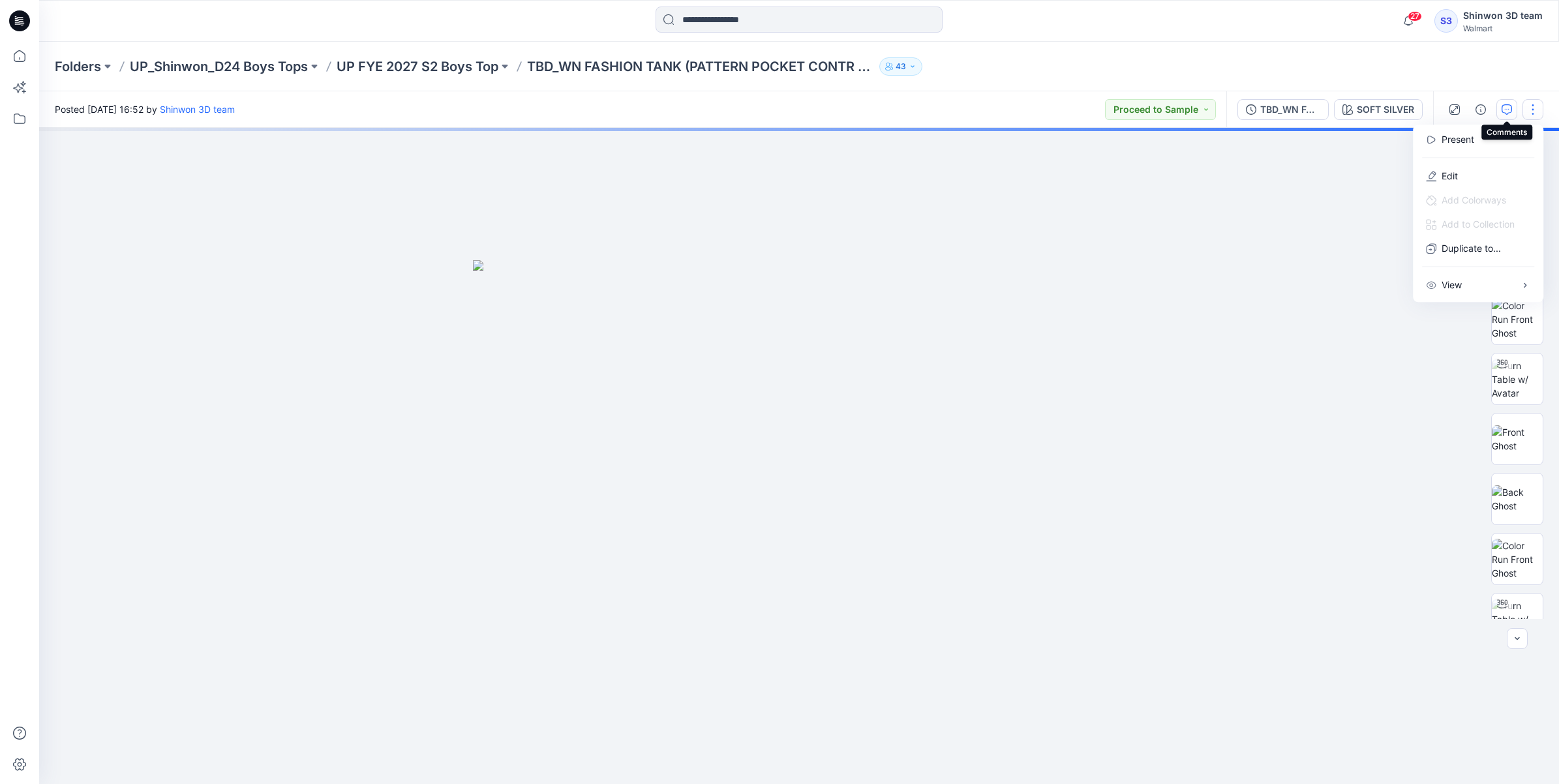
click at [1505, 108] on icon "button" at bounding box center [1507, 108] width 5 height 1
